Goal: Task Accomplishment & Management: Complete application form

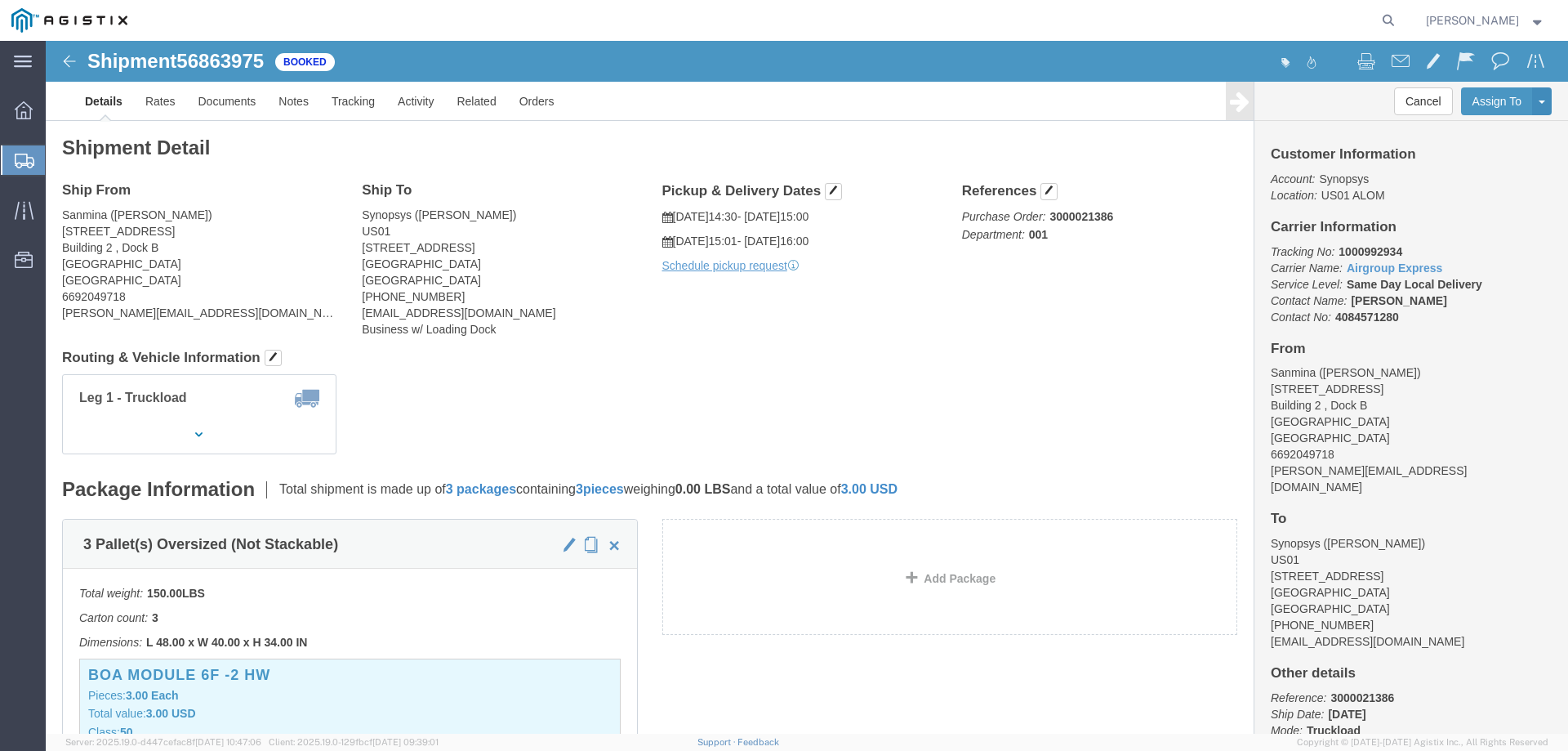
click at [0, 0] on span "Create from Template" at bounding box center [0, 0] width 0 height 0
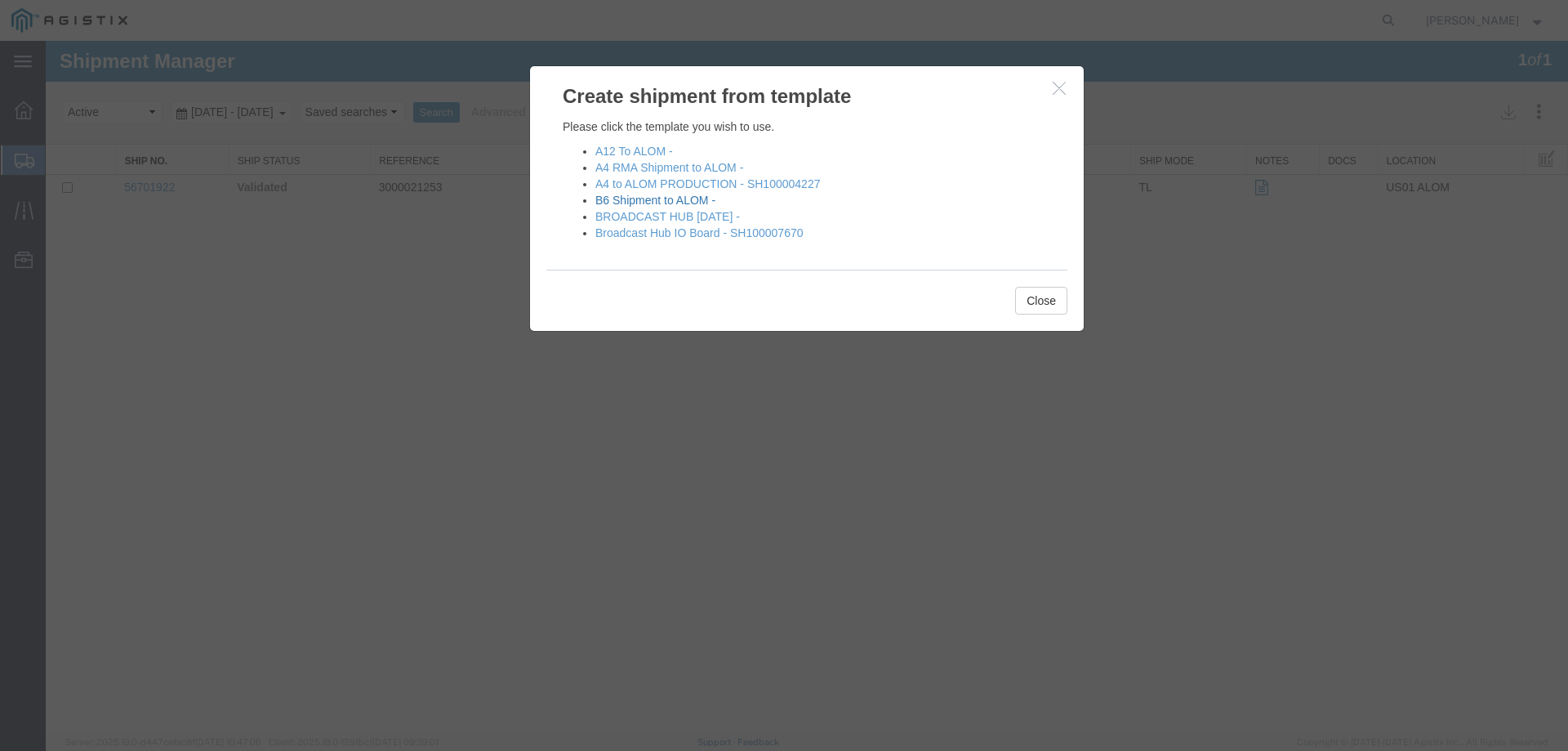
click at [643, 199] on link "B6 Shipment to ALOM -" at bounding box center [656, 199] width 120 height 13
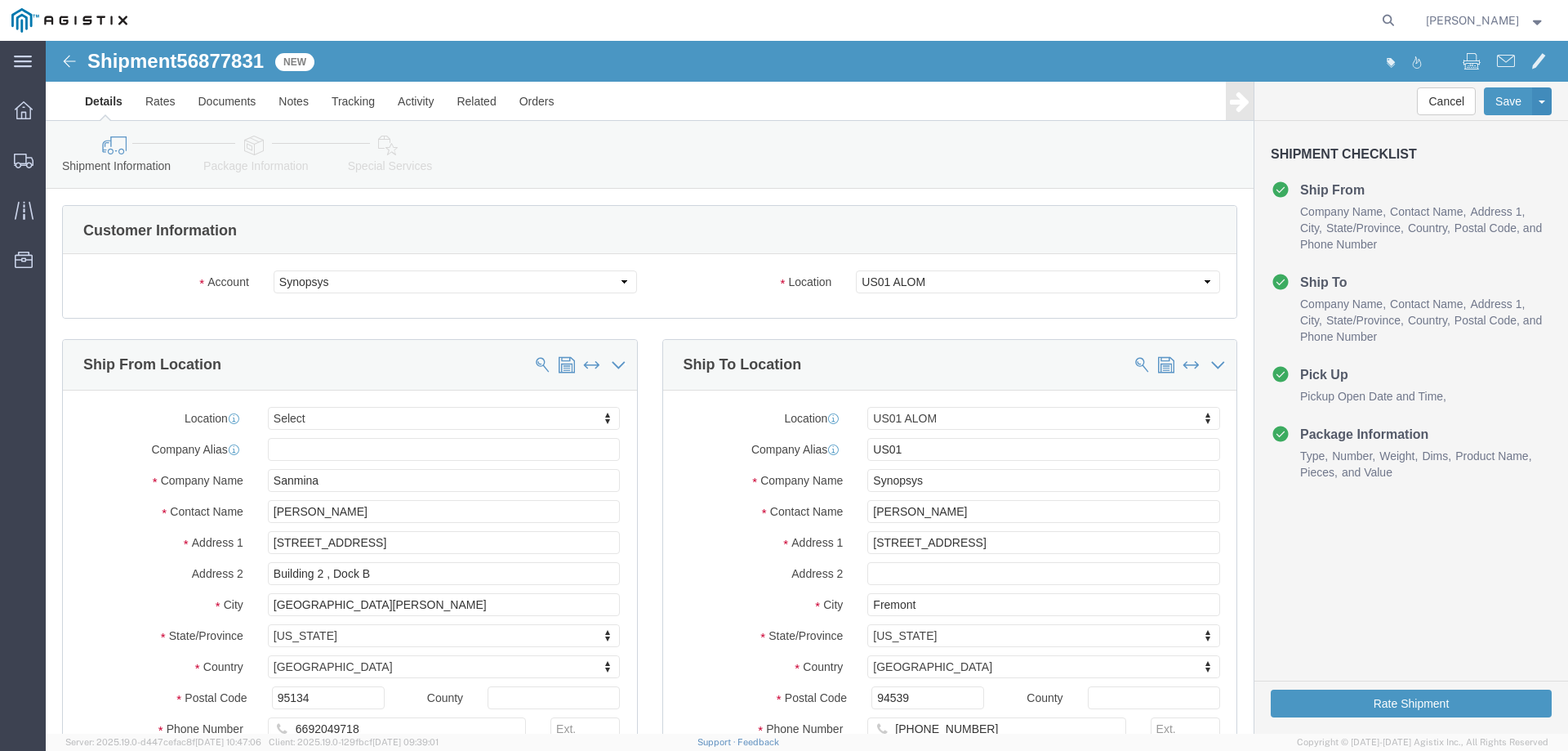
select select
select select "65511"
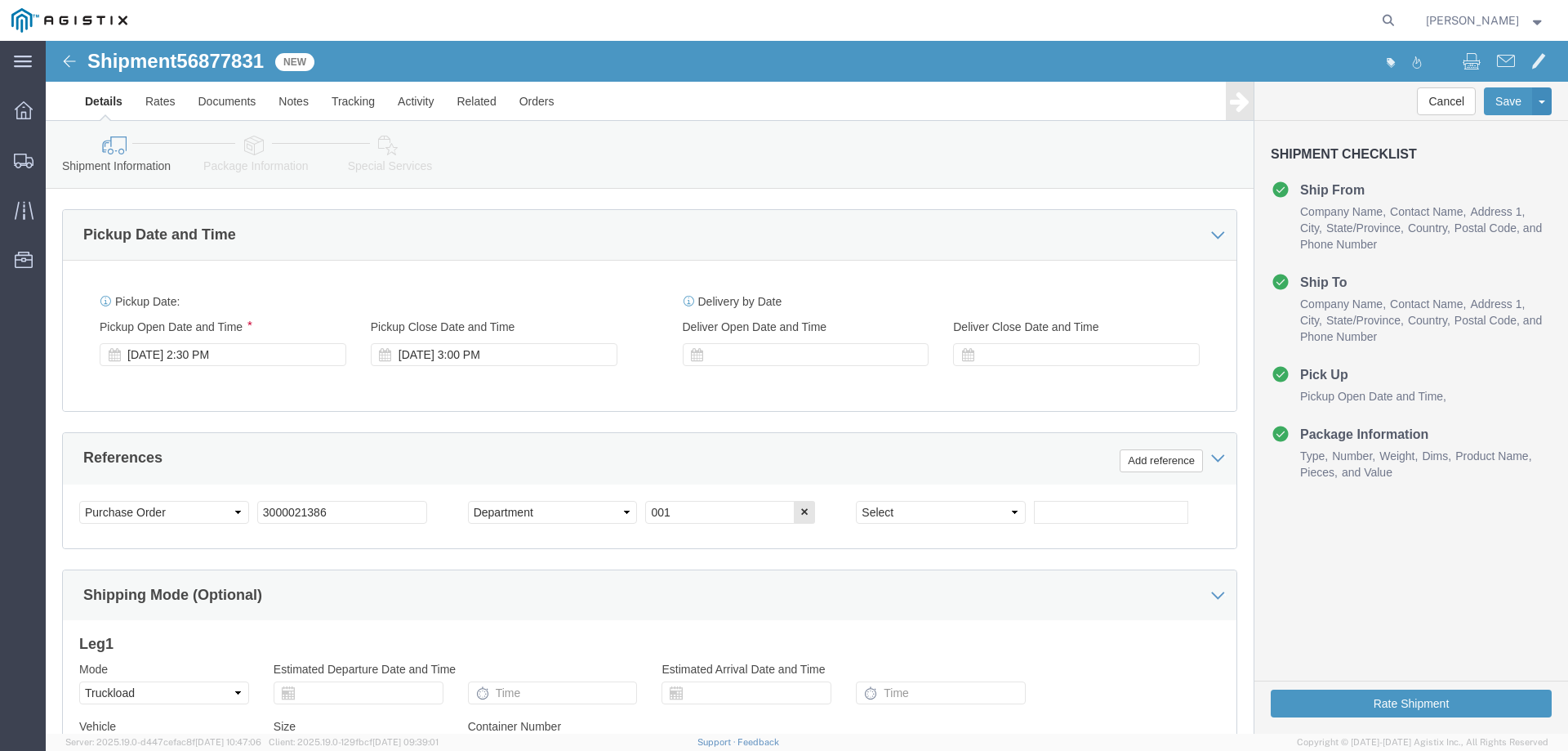
scroll to position [654, 0]
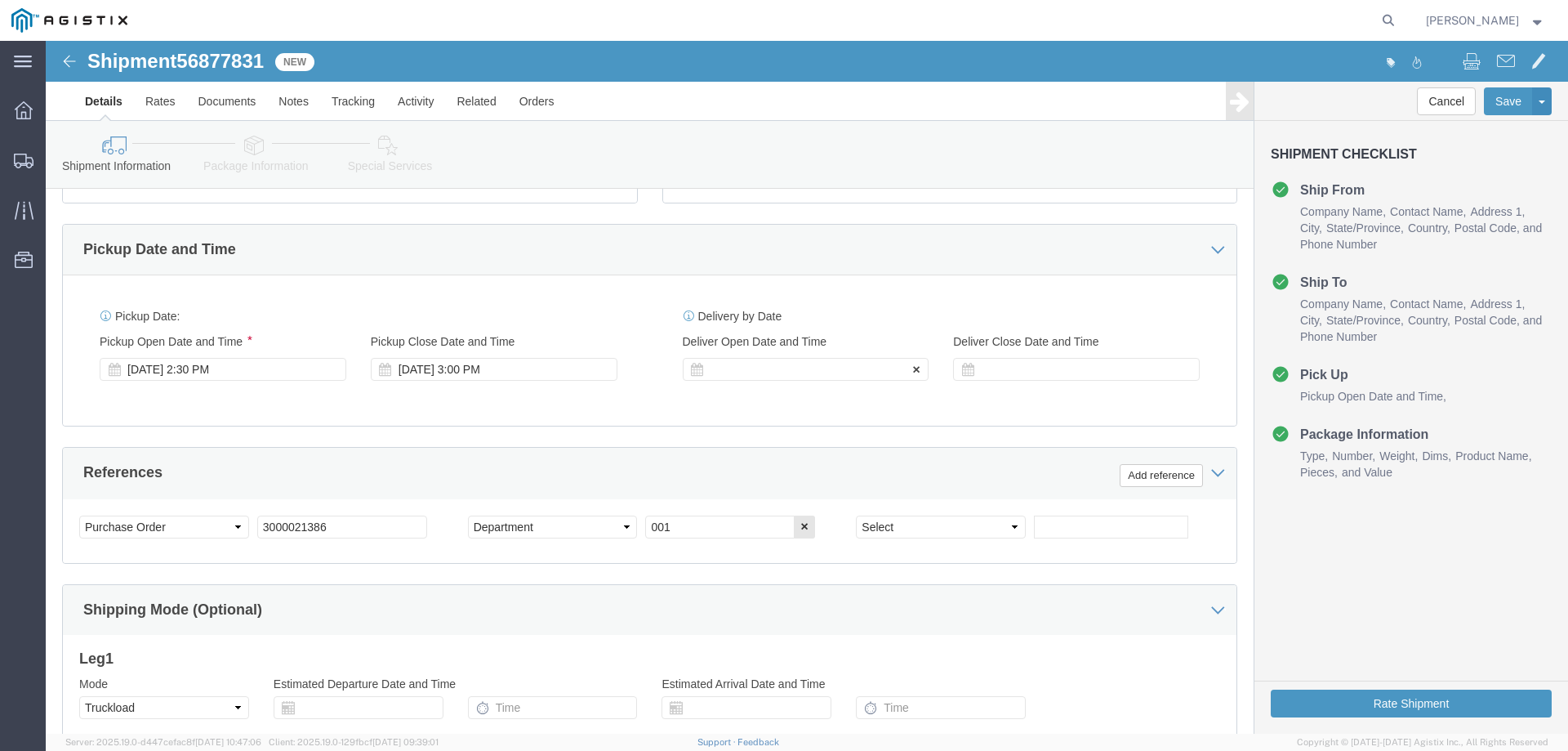
click div
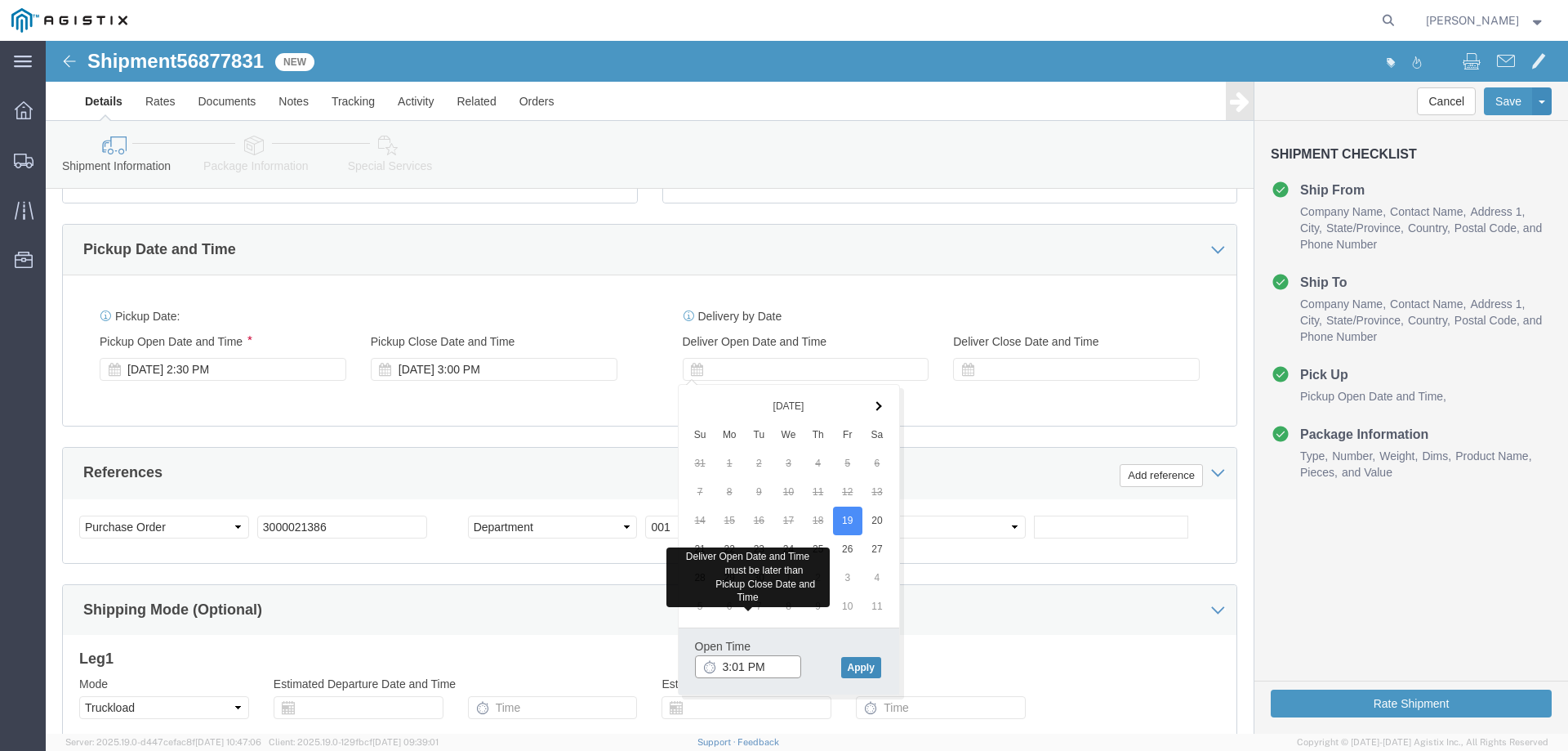
type input "3:01 PM"
click button "Apply"
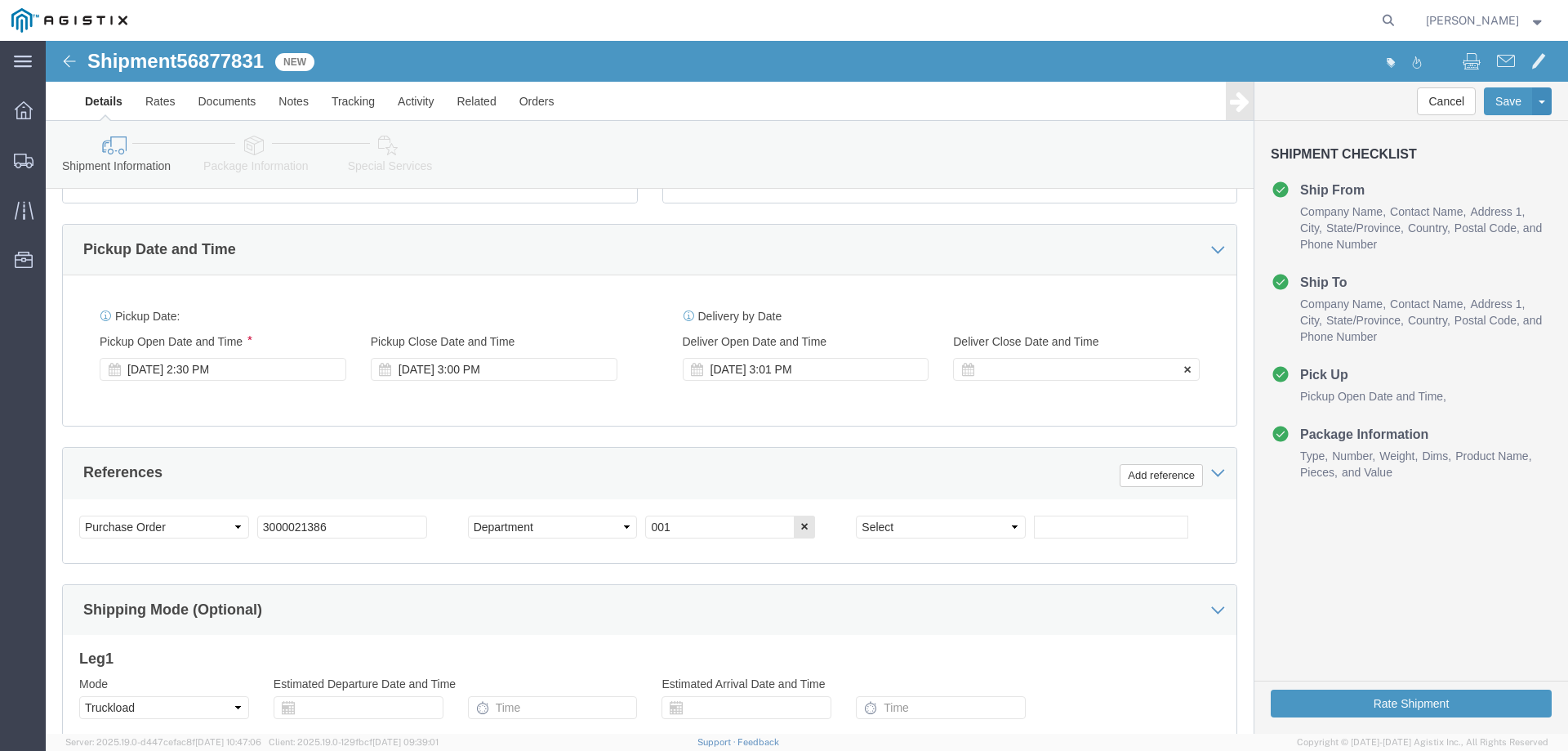
click div
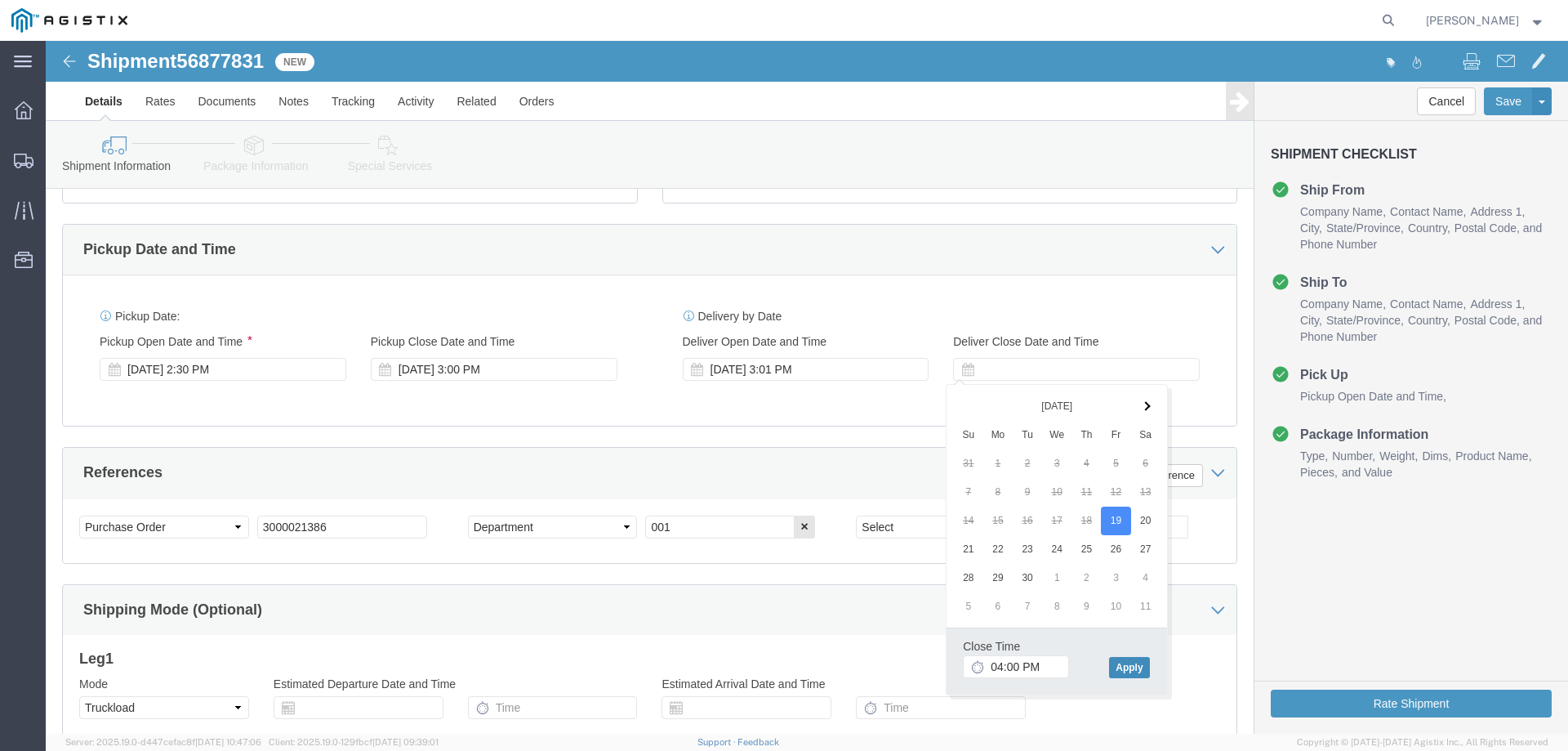
type input "4:00 PM"
drag, startPoint x: 1082, startPoint y: 626, endPoint x: 932, endPoint y: 587, distance: 155.0
click button "Apply"
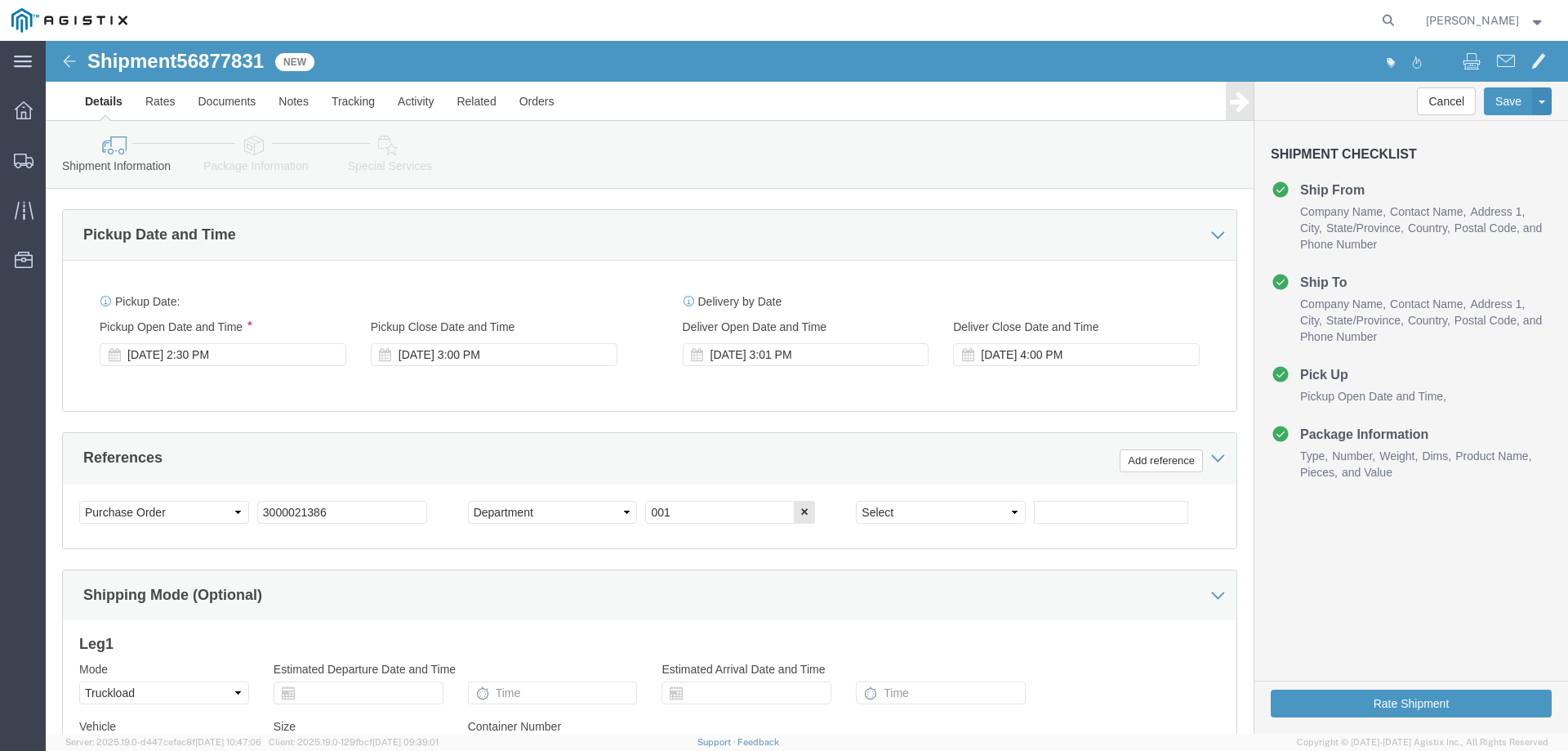
scroll to position [762, 0]
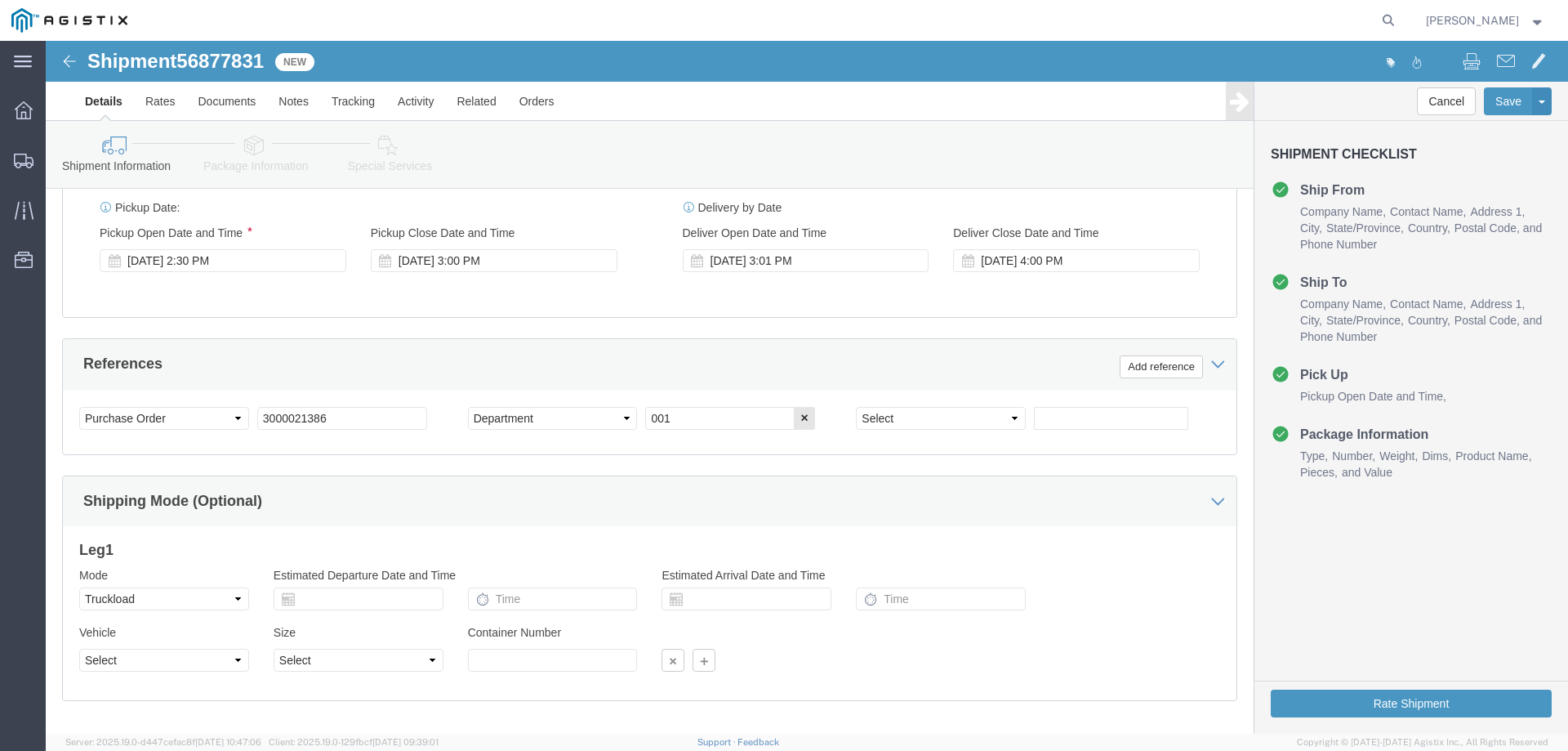
click link "Package Information"
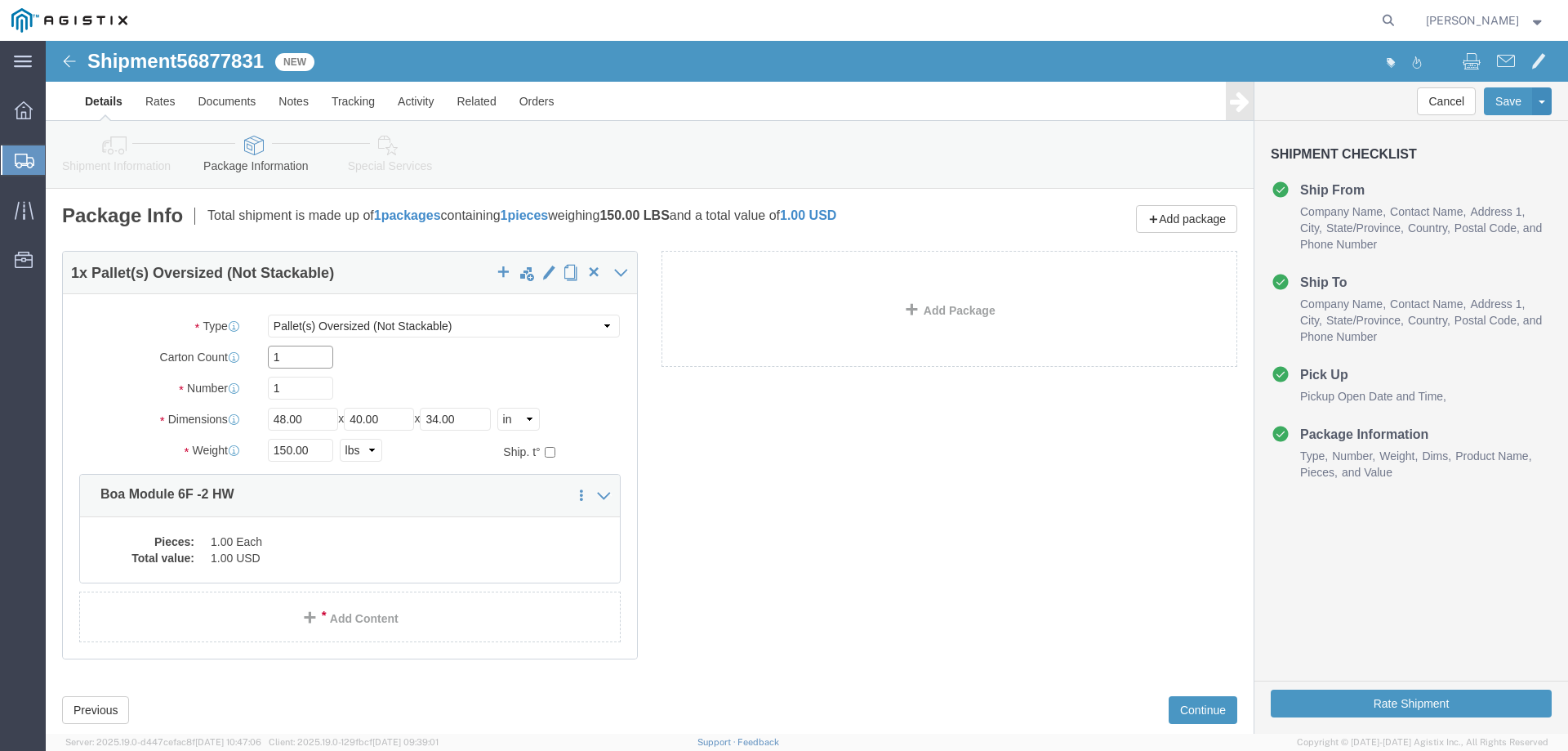
click input "1"
type input "7"
click div "7 x Pallet(s) Oversized (Not Stackable) Package Type Select Bale(s) Basket(s) B…"
click dd "1.00 Each"
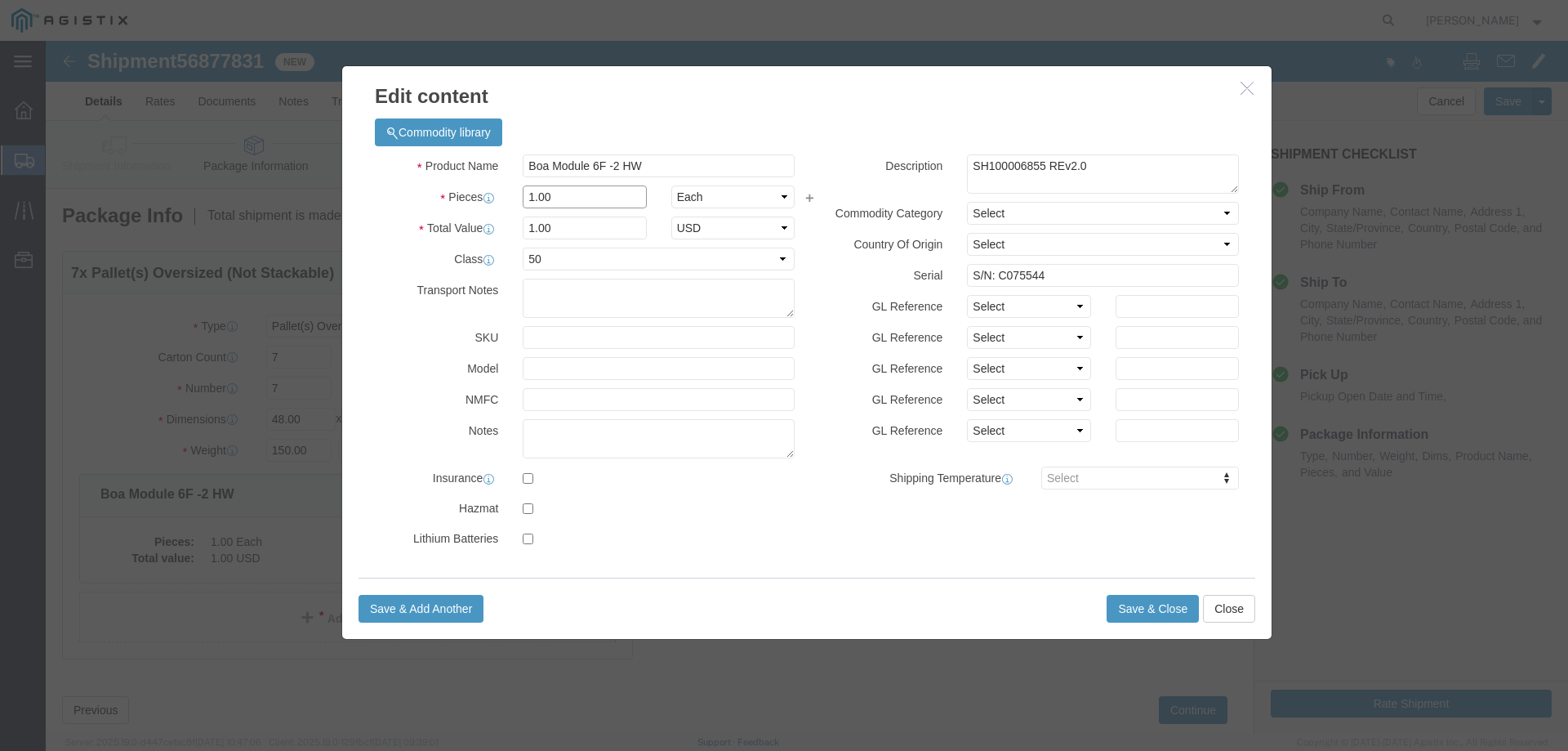
click input "1.00"
type input "7"
drag, startPoint x: 1003, startPoint y: 238, endPoint x: 950, endPoint y: 239, distance: 53.0
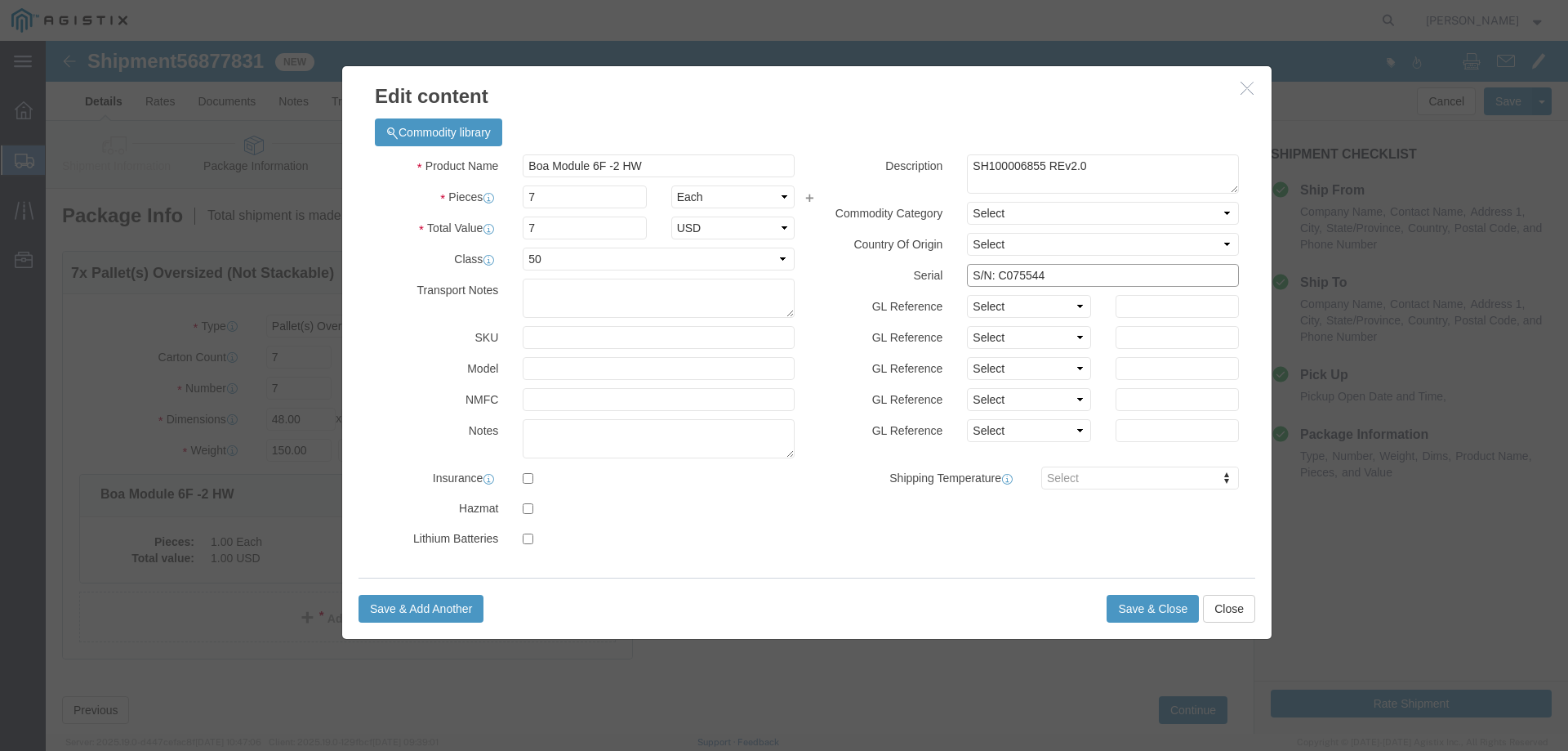
click input "S/N: C075544"
paste input "61, C075569, C075572, C075573, C075574, C075576, C075577"
type input "S/N: C075561, C075569, C075572, C075573, C075574, C075576, C075577"
click button "Save & Close"
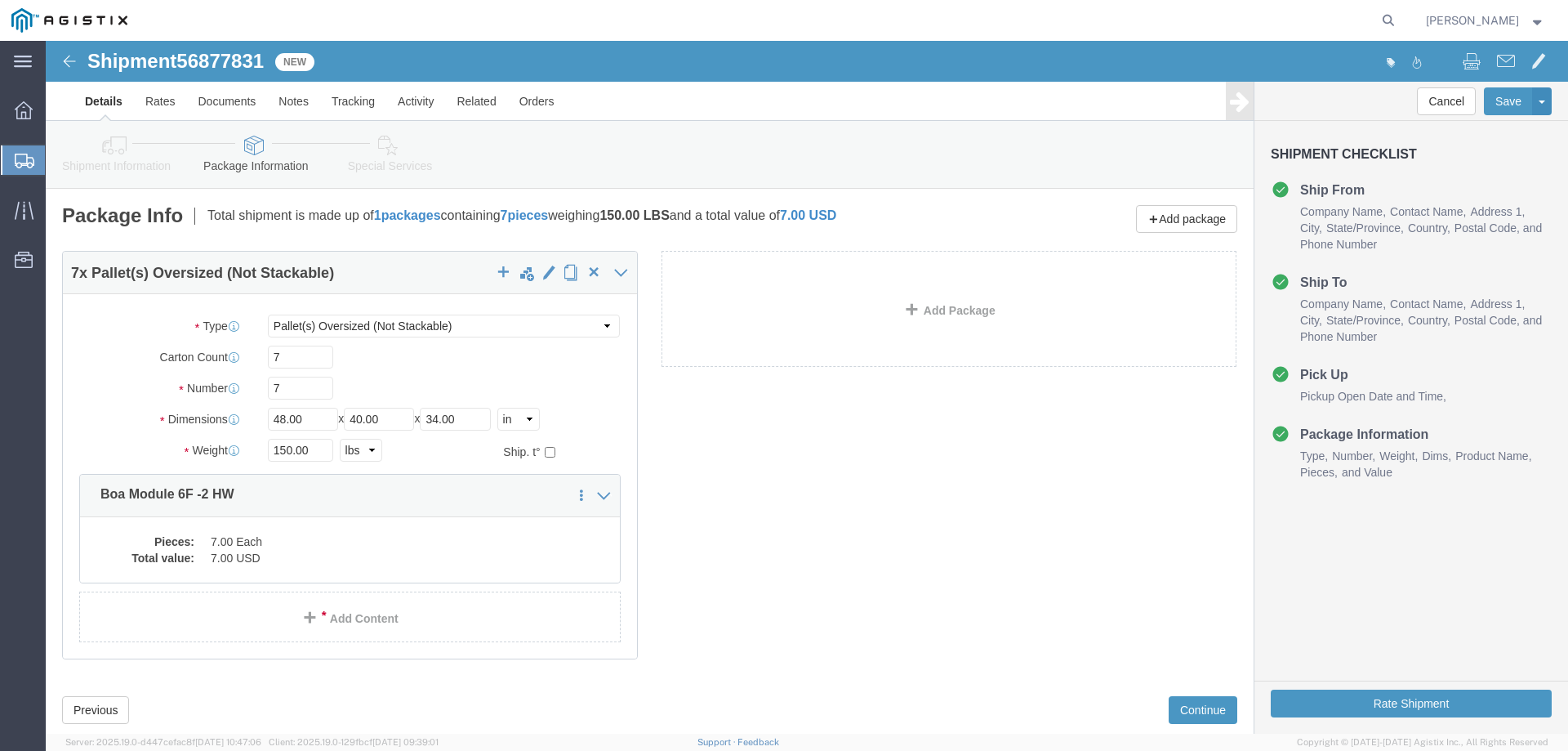
click link "Special Services"
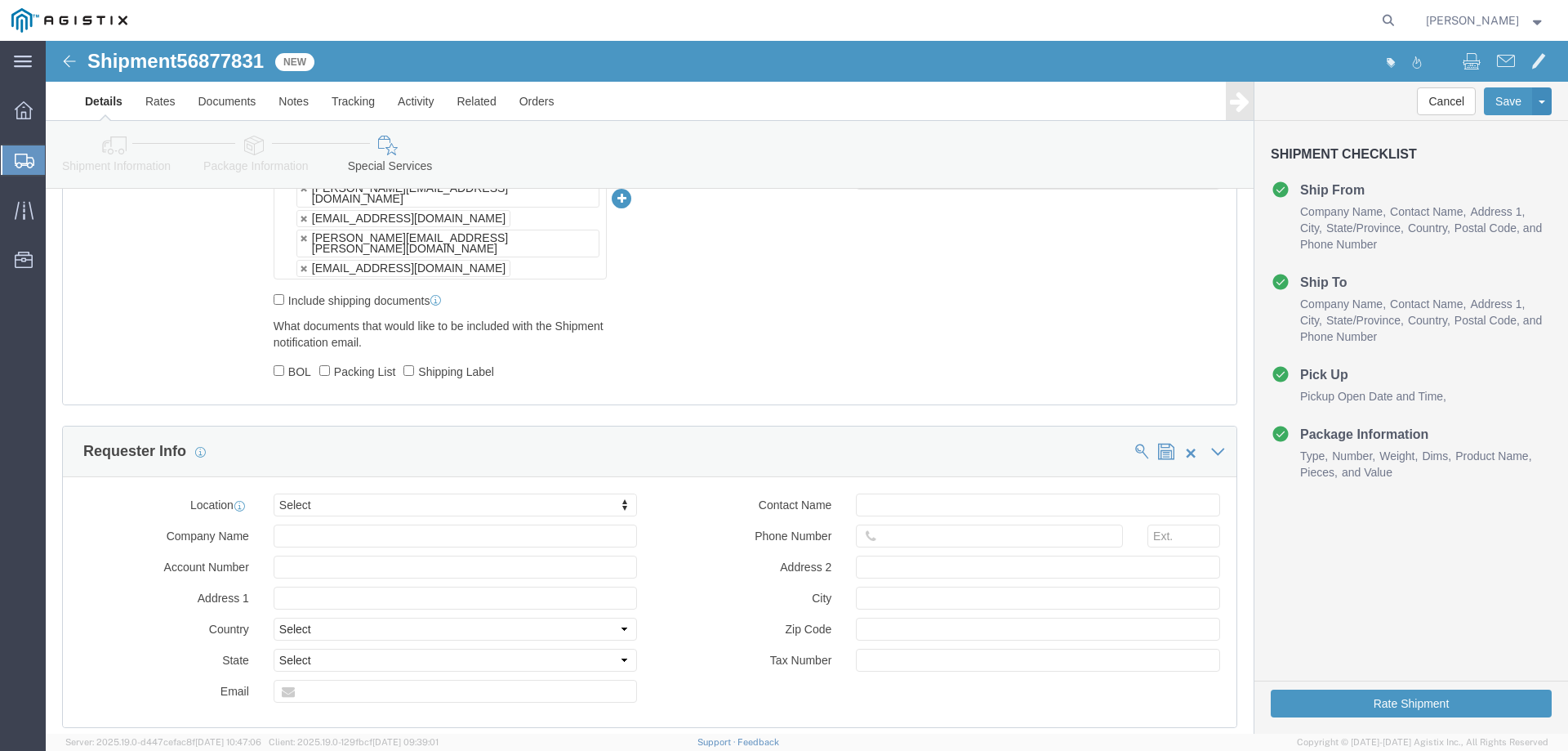
scroll to position [817, 0]
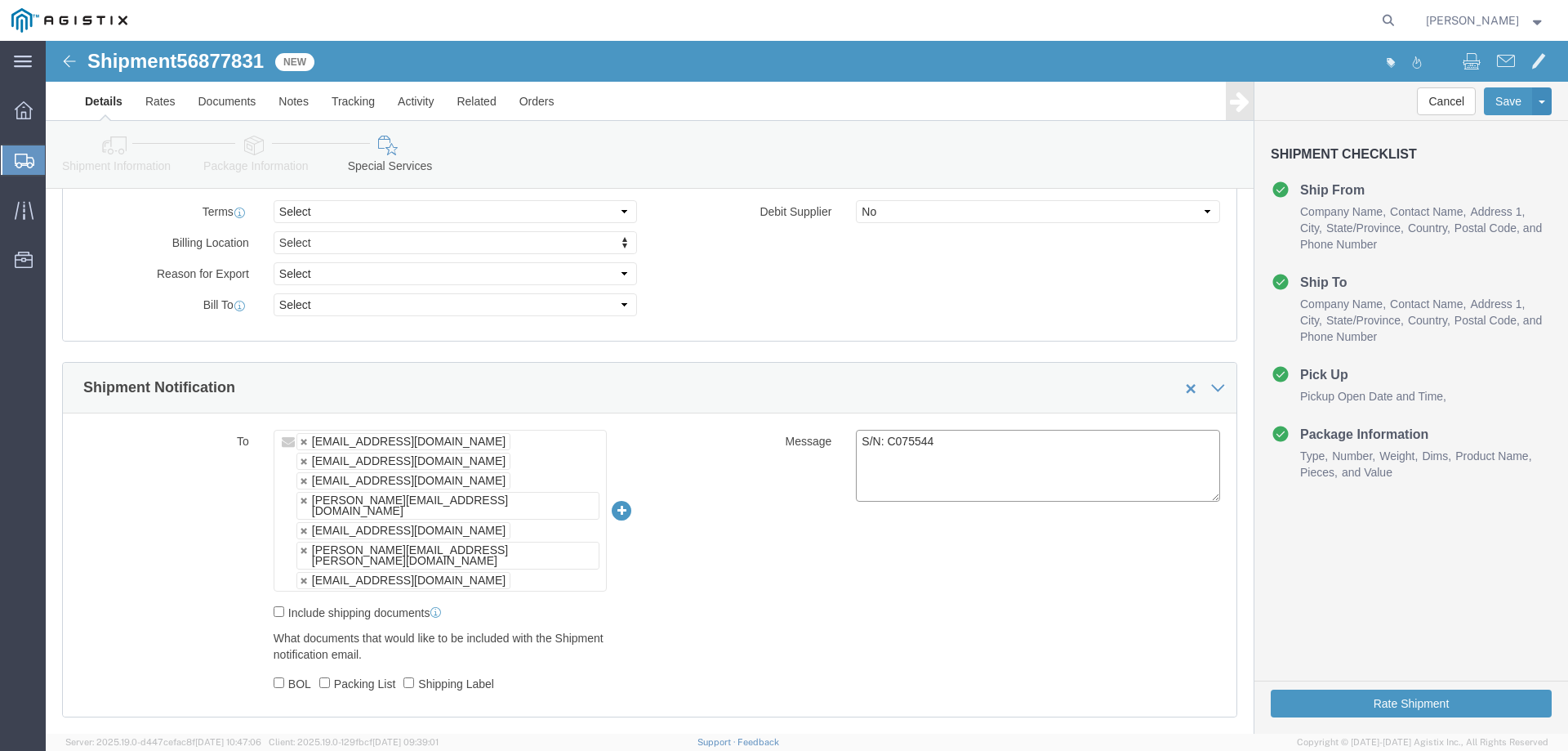
click textarea "S/N: C075544"
paste textarea "C075561, C075569, C075572, C075573, C075574, C075576, C075577"
type textarea "S/N: C075561, C075569, C075572, C075573, C075574, C075576, C075577"
click div "To [EMAIL_ADDRESS][DOMAIN_NAME] [EMAIL_ADDRESS][DOMAIN_NAME] [EMAIL_ADDRESS][DO…"
click button "Rate Shipment"
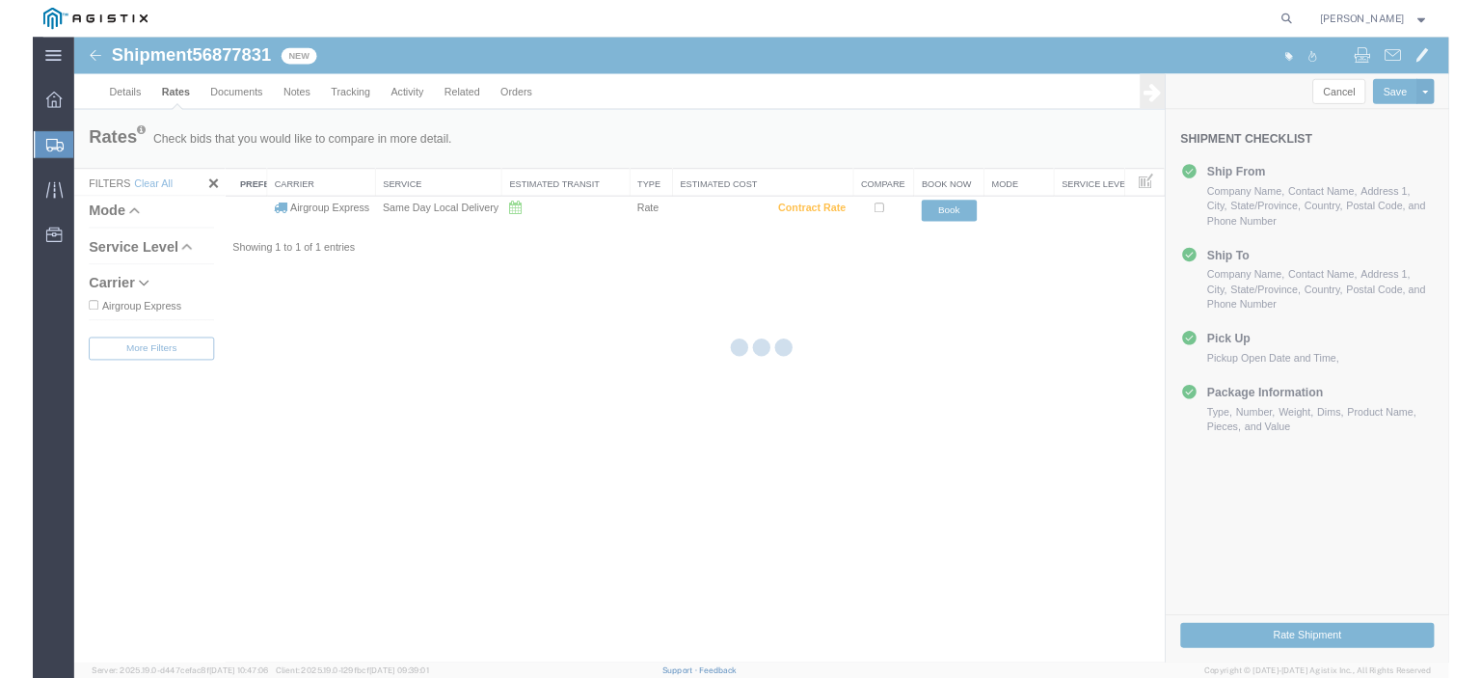
scroll to position [0, 0]
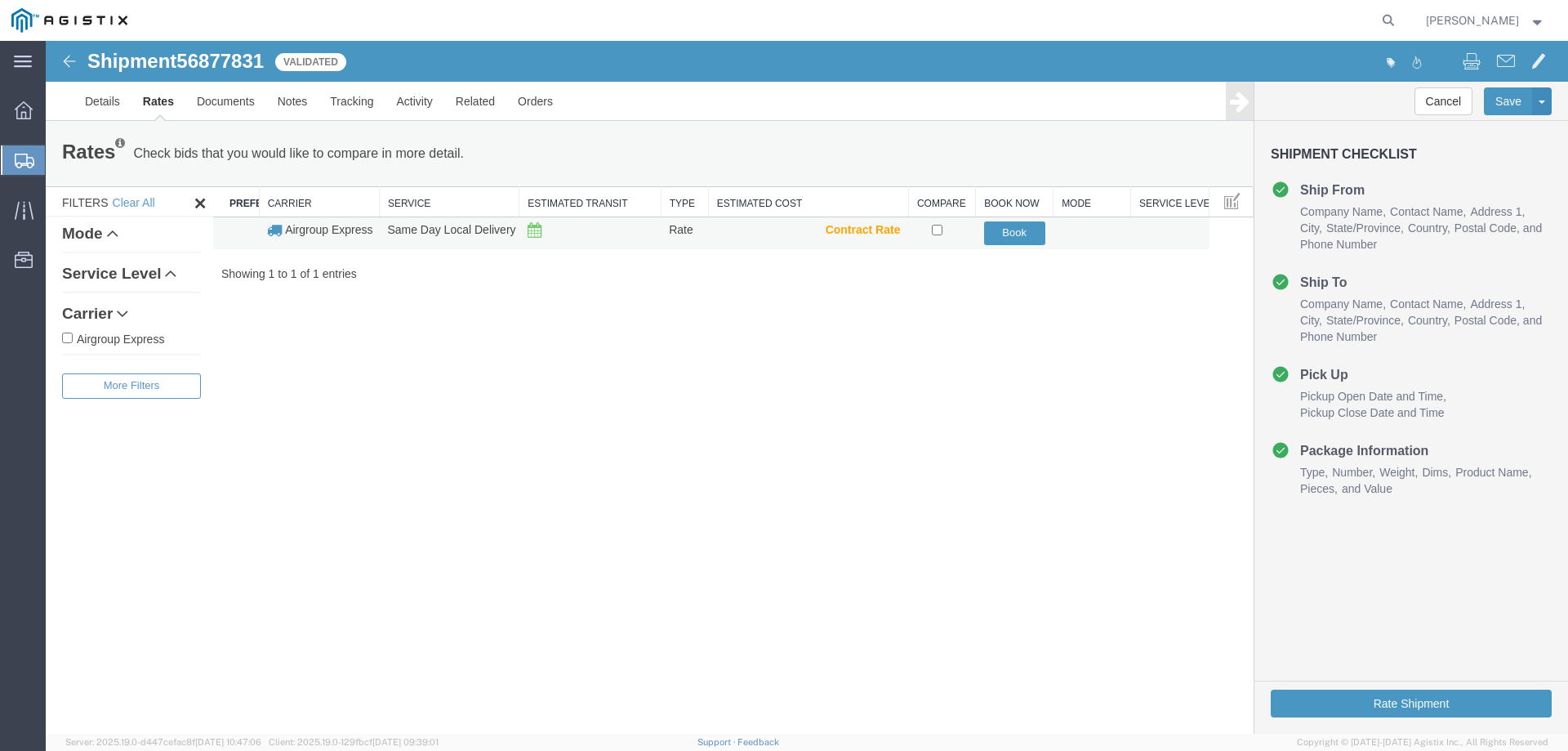
click at [930, 230] on td at bounding box center [941, 233] width 67 height 32
click at [944, 236] on td at bounding box center [941, 233] width 67 height 32
click at [939, 230] on input "checkbox" at bounding box center [937, 230] width 11 height 11
checkbox input "true"
click at [1022, 229] on button "Book" at bounding box center [1015, 233] width 61 height 24
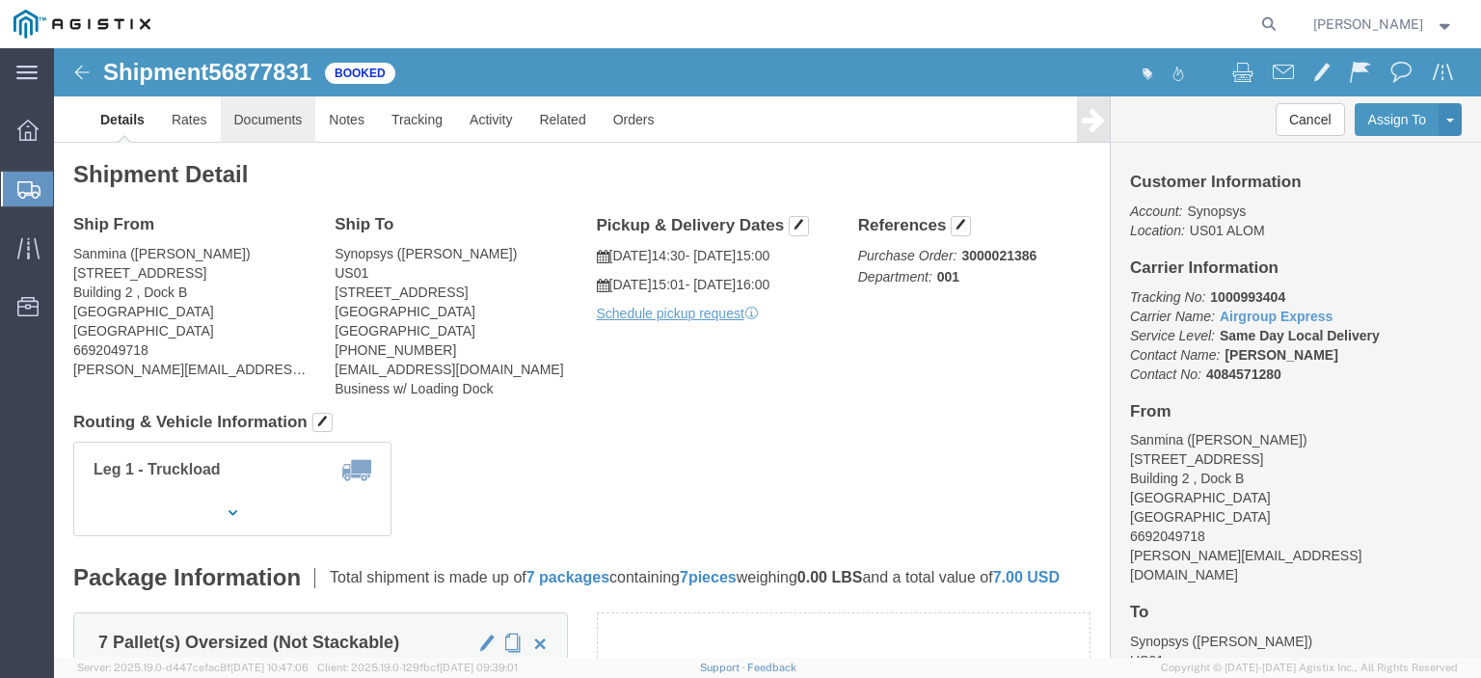
click link "Documents"
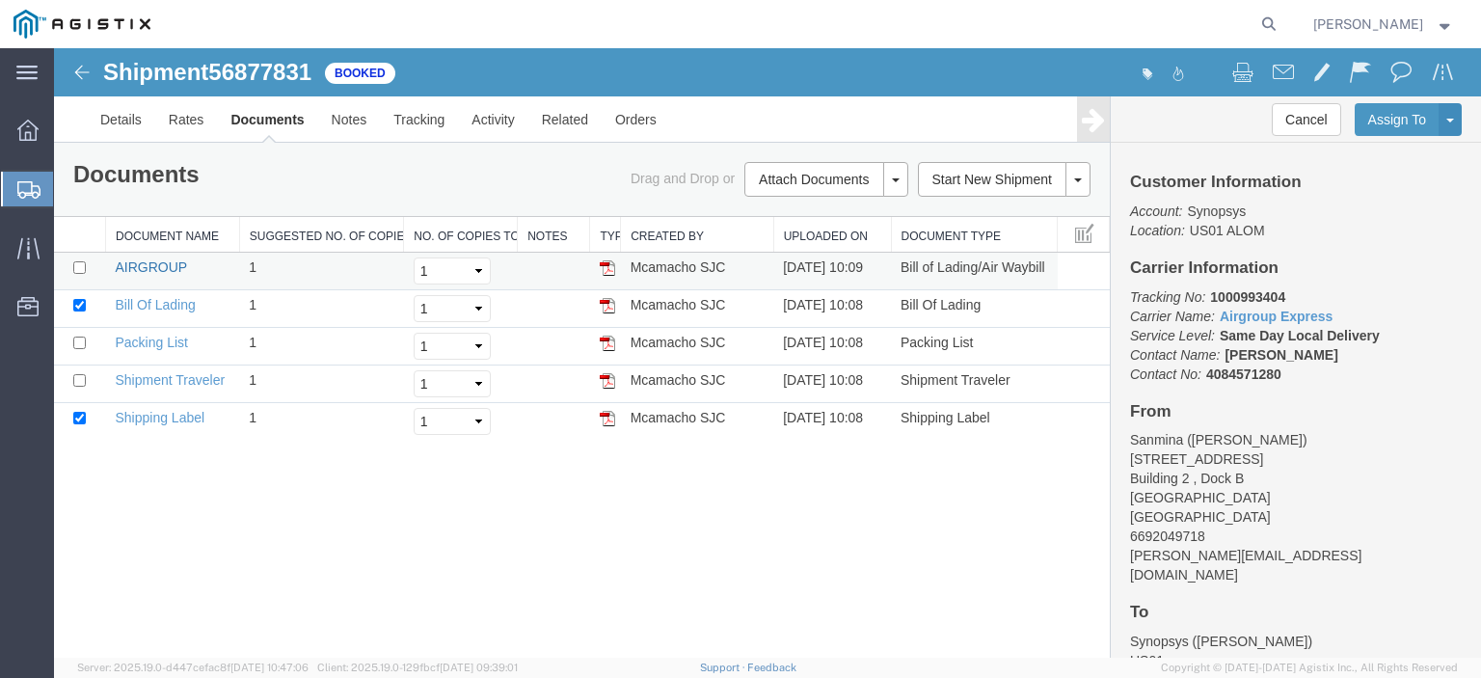
click at [156, 265] on link "AIRGROUP" at bounding box center [150, 266] width 71 height 15
